Goal: Task Accomplishment & Management: Manage account settings

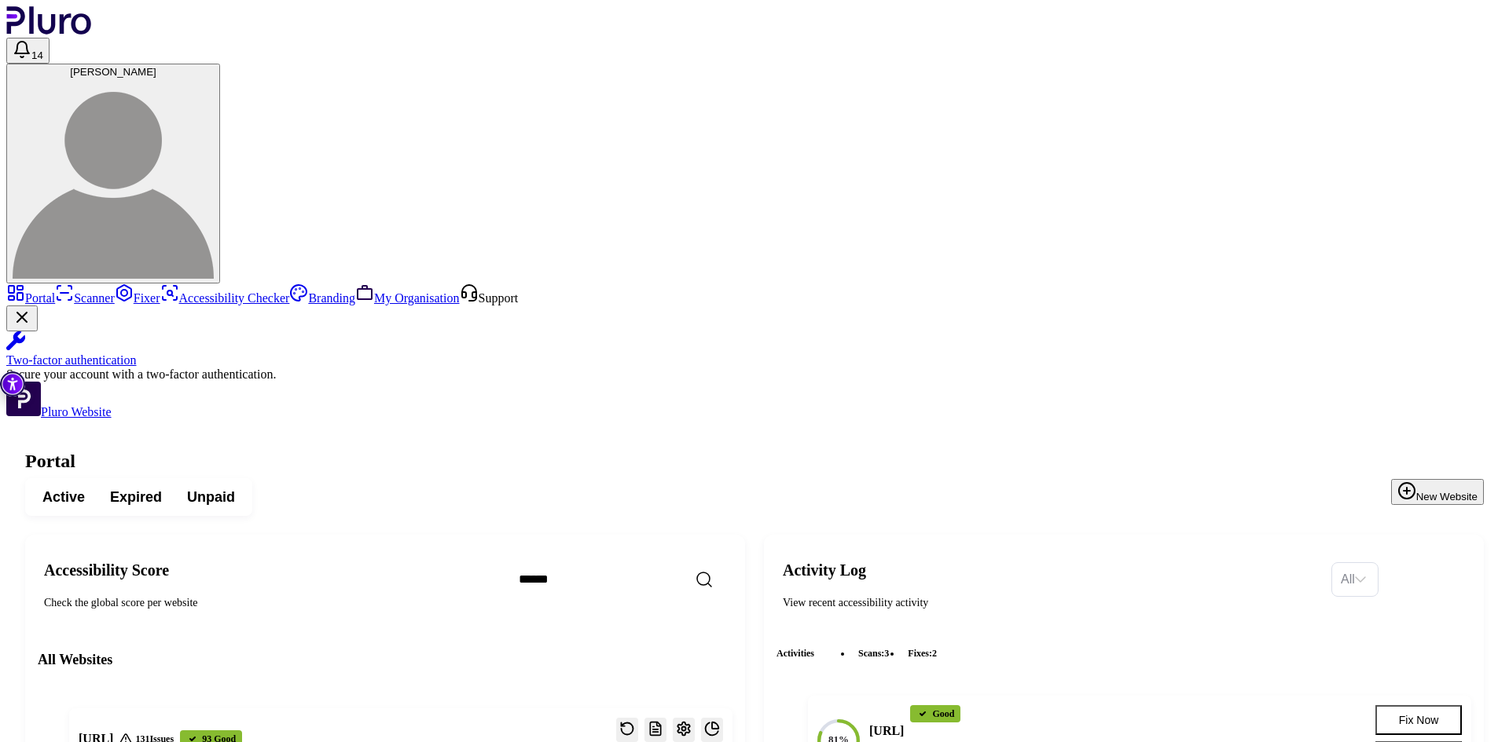
click at [220, 64] on button "[PERSON_NAME]" at bounding box center [113, 174] width 214 height 220
click at [214, 78] on img at bounding box center [113, 178] width 201 height 201
click at [156, 66] on span "[PERSON_NAME]" at bounding box center [113, 72] width 86 height 12
click at [214, 78] on img at bounding box center [113, 178] width 201 height 201
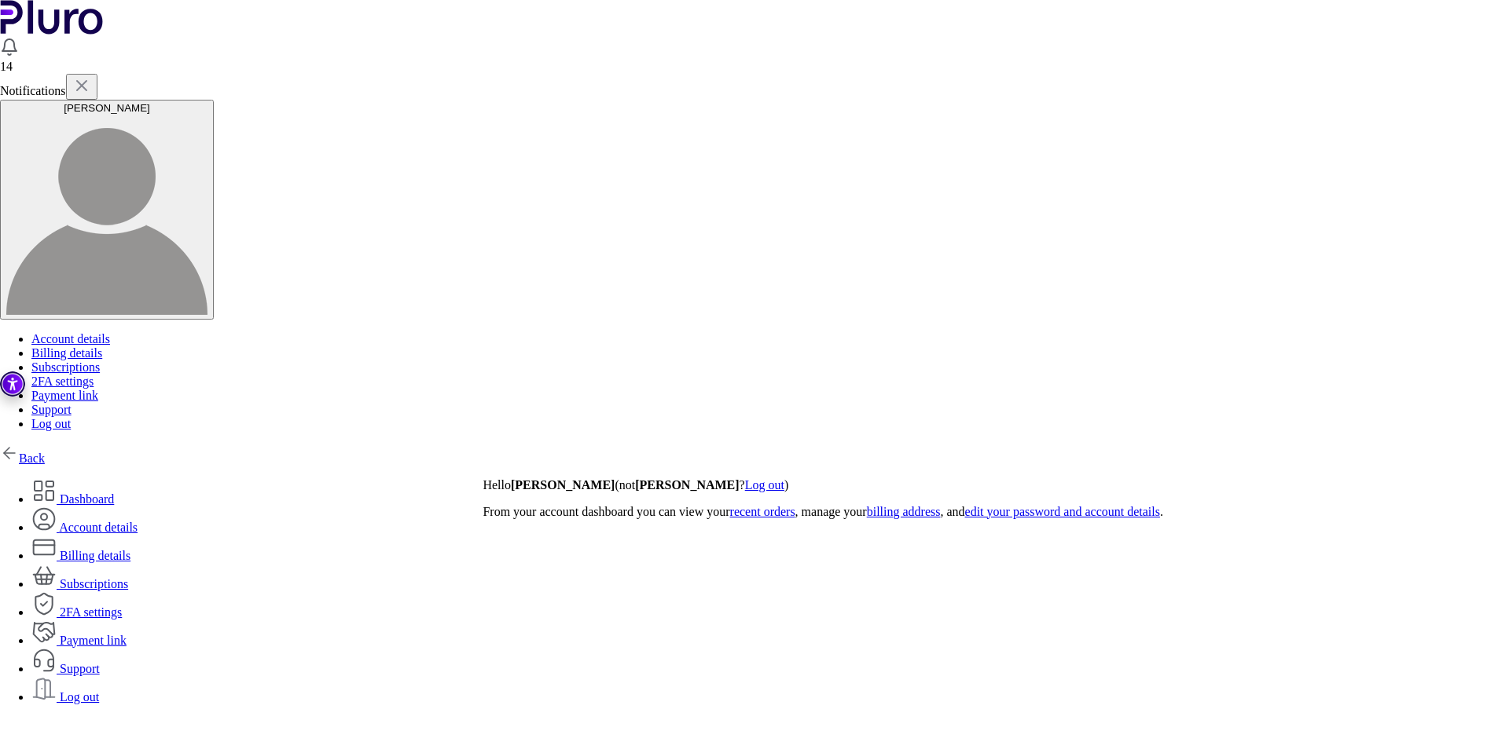
click at [207, 102] on div "[PERSON_NAME]" at bounding box center [106, 108] width 201 height 12
click at [207, 114] on img "button" at bounding box center [106, 214] width 201 height 201
click at [45, 452] on link "Back" at bounding box center [22, 458] width 45 height 13
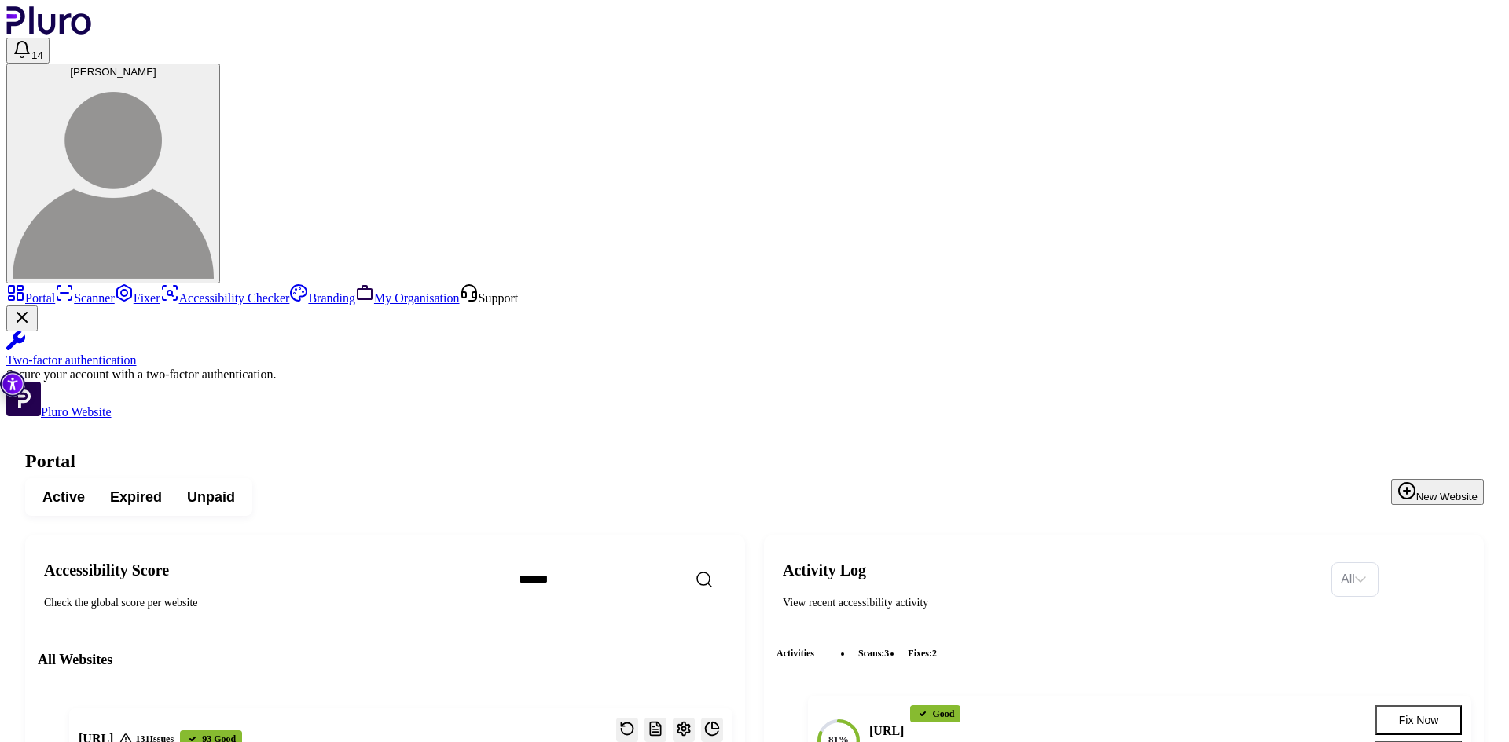
click at [156, 66] on span "SKY LALKA" at bounding box center [113, 72] width 86 height 12
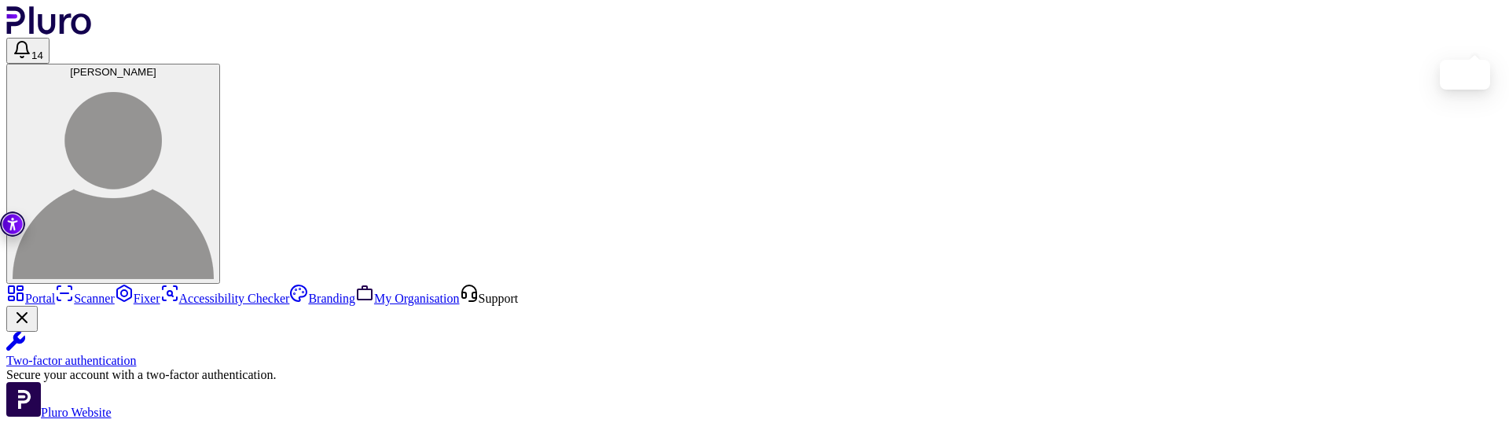
click at [156, 66] on span "SKY LALKA" at bounding box center [113, 72] width 86 height 12
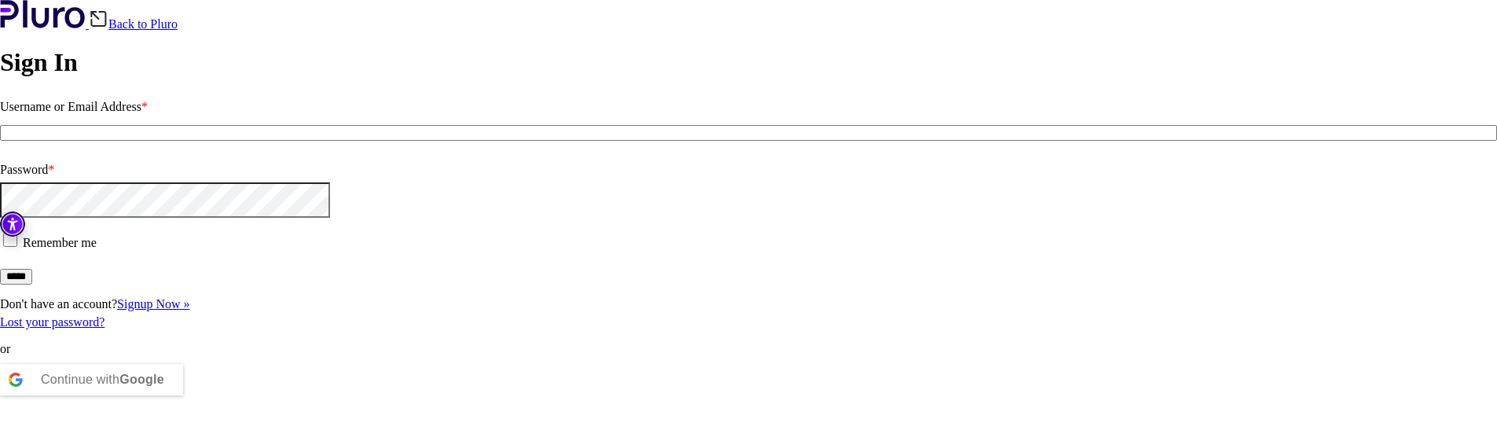
scroll to position [236, 0]
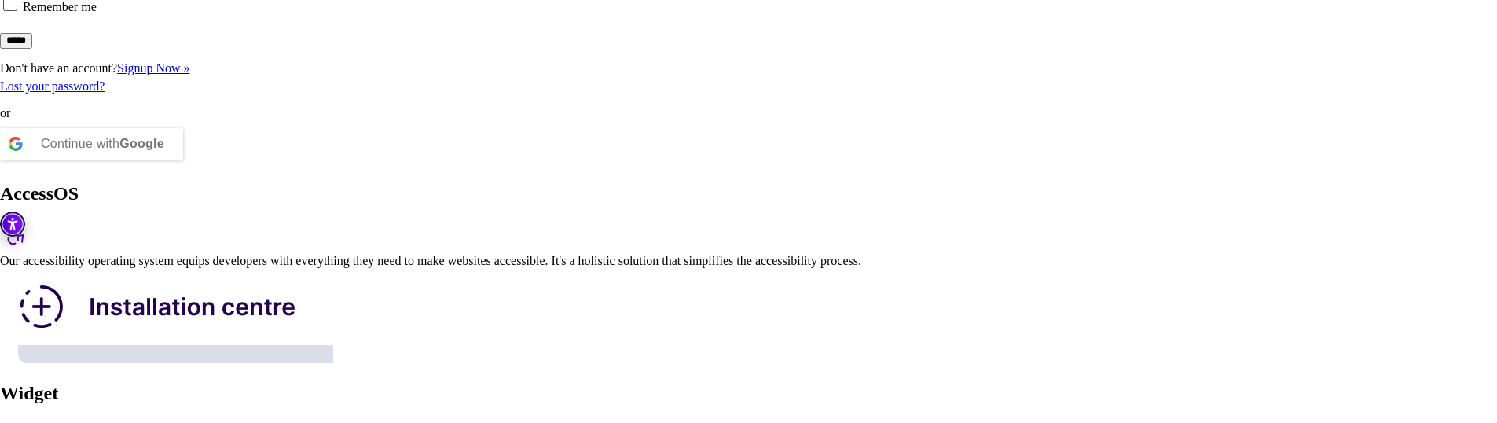
type input "**********"
click at [32, 49] on input "*****" at bounding box center [16, 41] width 32 height 16
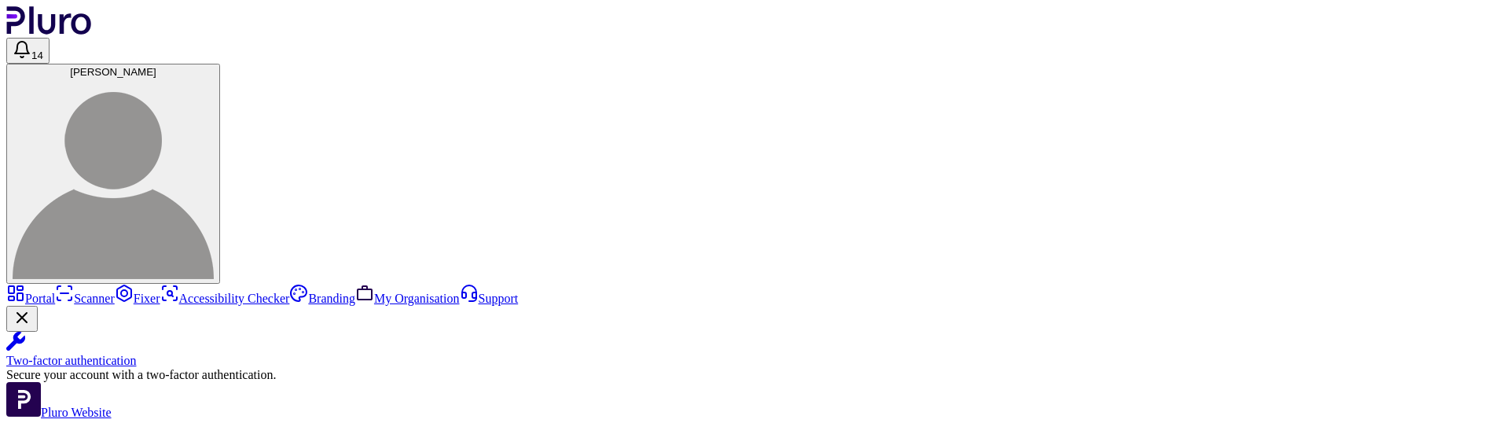
click at [156, 66] on span "[PERSON_NAME]" at bounding box center [113, 72] width 86 height 12
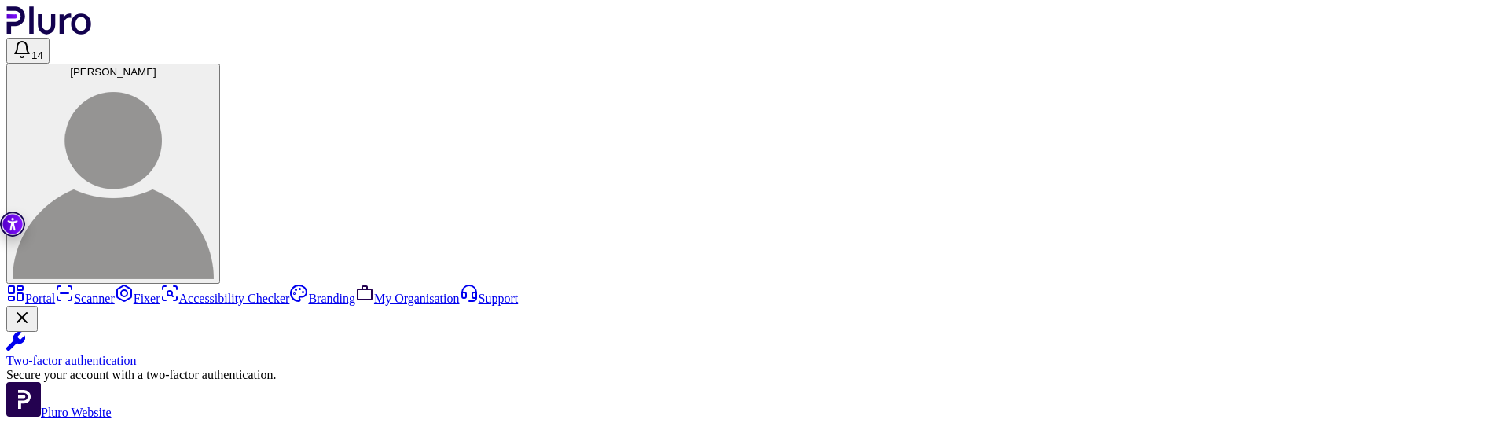
click at [156, 66] on span "[PERSON_NAME]" at bounding box center [113, 72] width 86 height 12
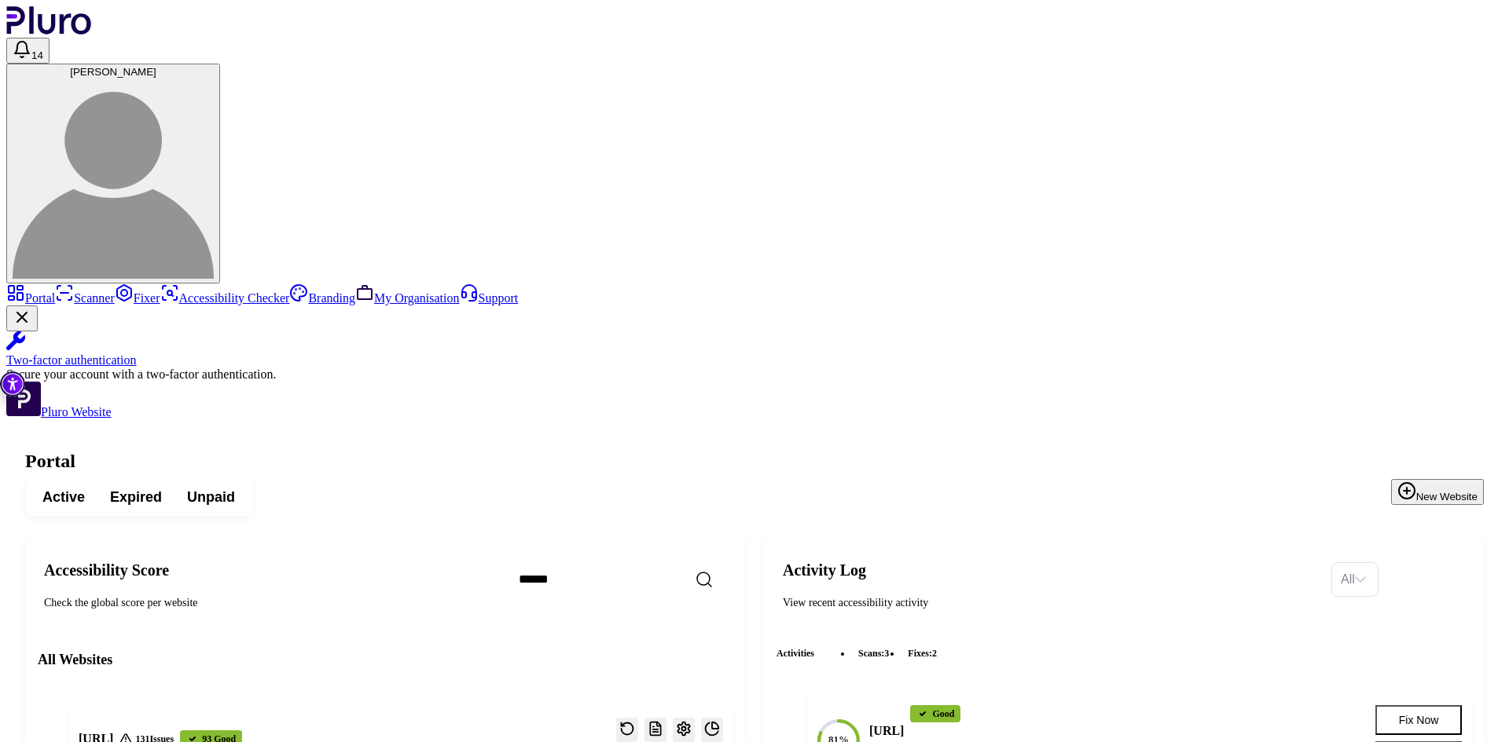
click at [156, 66] on span "SKY LALKA" at bounding box center [113, 72] width 86 height 12
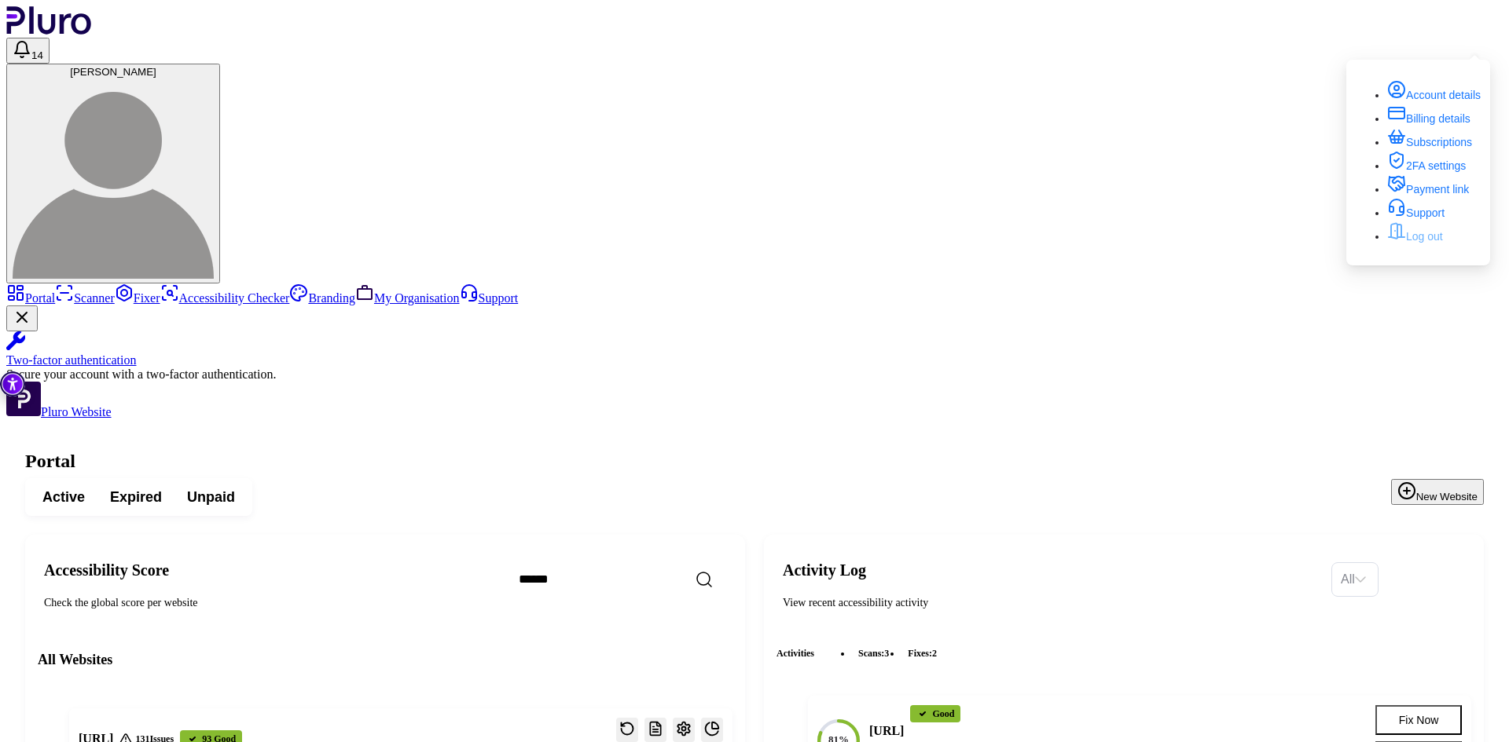
click at [1413, 243] on link "Log out" at bounding box center [1415, 236] width 56 height 13
